Goal: Task Accomplishment & Management: Manage account settings

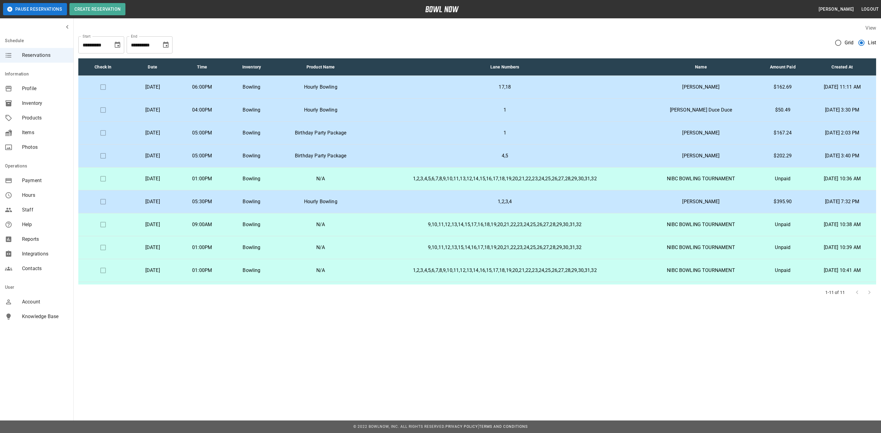
click at [385, 132] on p "1" at bounding box center [505, 132] width 270 height 7
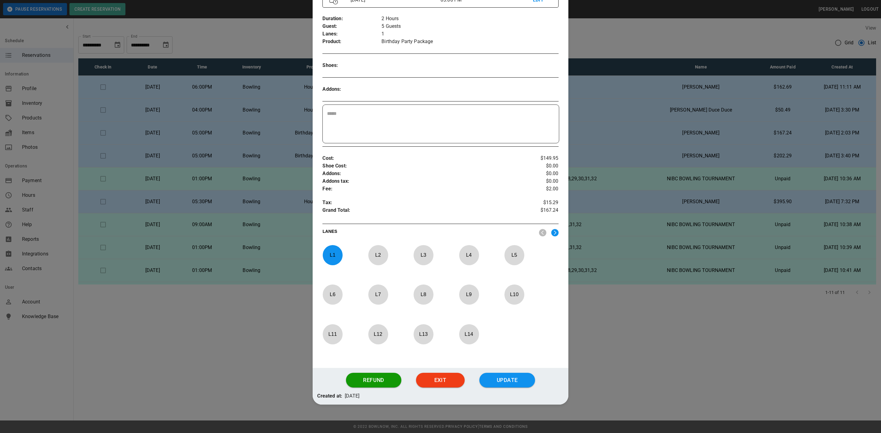
scroll to position [95, 0]
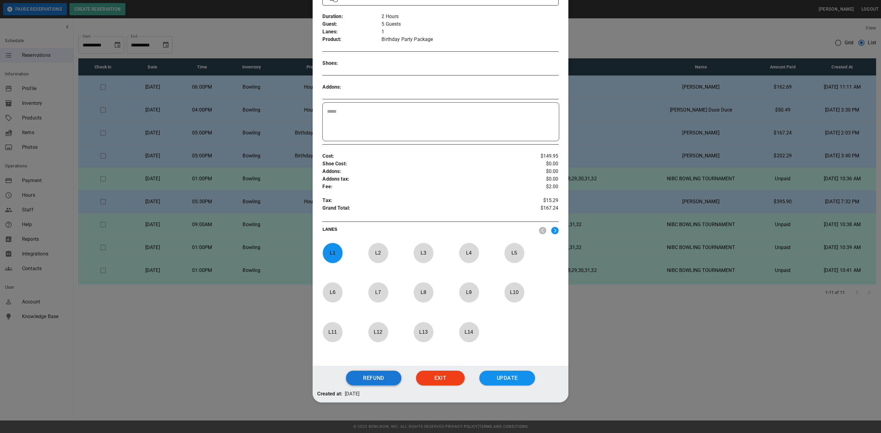
click at [369, 376] on button "Refund" at bounding box center [373, 378] width 55 height 15
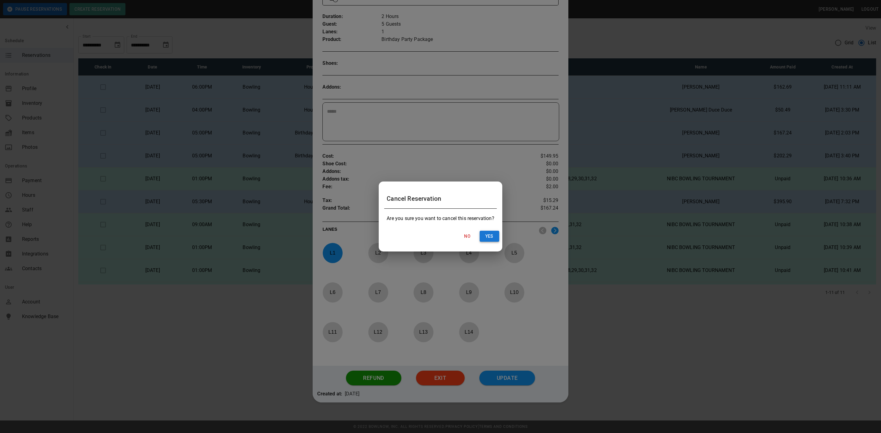
click at [489, 233] on button "Yes" at bounding box center [490, 236] width 20 height 11
